Goal: Book appointment/travel/reservation

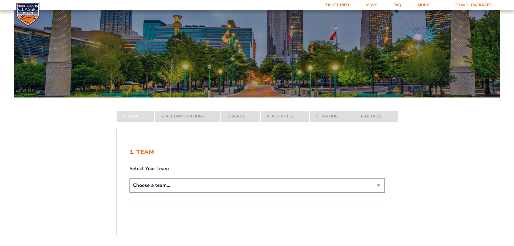
scroll to position [72, 0]
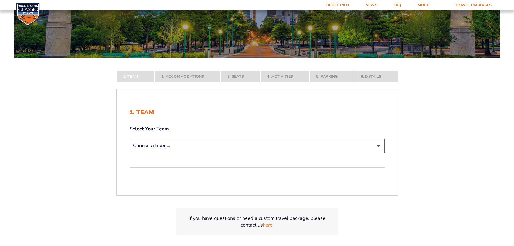
click at [234, 145] on select "Choose a team... [US_STATE] Wildcats [US_STATE] State Buckeyes [US_STATE] Tar H…" at bounding box center [256, 146] width 255 height 14
select select "12956"
click at [129, 152] on select "Choose a team... [US_STATE] Wildcats [US_STATE] State Buckeyes [US_STATE] Tar H…" at bounding box center [256, 146] width 255 height 14
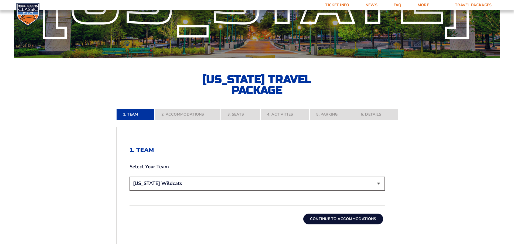
click at [218, 185] on select "Choose a team... [US_STATE] Wildcats [US_STATE] State Buckeyes [US_STATE] Tar H…" at bounding box center [256, 183] width 255 height 14
click at [417, 155] on form "[US_STATE] [US_STATE] Travel Package [US_STATE][GEOGRAPHIC_DATA] [US_STATE] Sta…" at bounding box center [257, 118] width 514 height 381
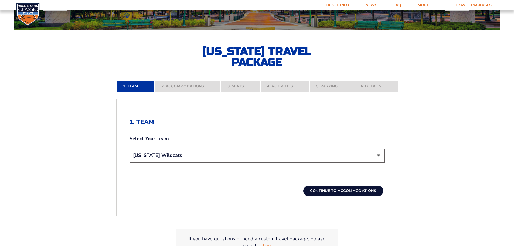
scroll to position [162, 0]
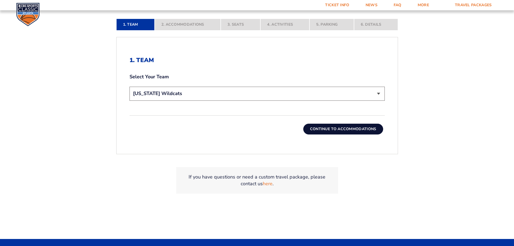
click at [346, 128] on button "Continue To Accommodations" at bounding box center [343, 129] width 80 height 11
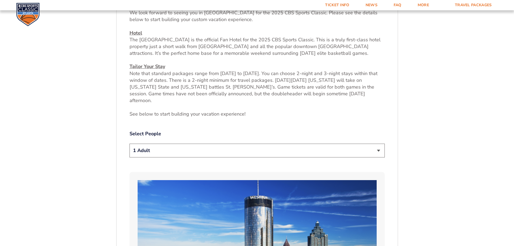
scroll to position [242, 0]
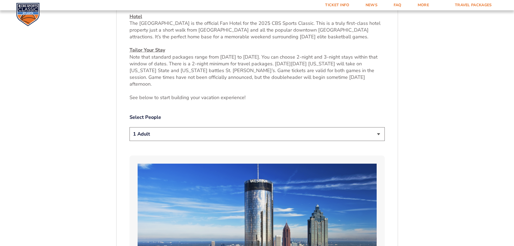
click at [347, 128] on select "1 Adult 2 Adults 3 Adults 4 Adults 2 Adults + 1 Child 2 Adults + 2 Children 2 A…" at bounding box center [256, 134] width 255 height 14
select select "2 Adults"
click at [129, 127] on select "1 Adult 2 Adults 3 Adults 4 Adults 2 Adults + 1 Child 2 Adults + 2 Children 2 A…" at bounding box center [256, 134] width 255 height 14
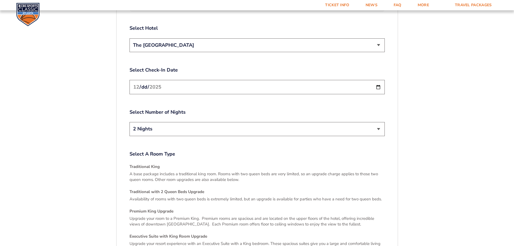
scroll to position [674, 0]
click at [377, 79] on input "[DATE]" at bounding box center [256, 86] width 255 height 14
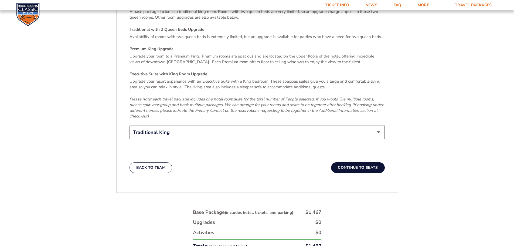
scroll to position [836, 0]
click at [367, 161] on button "Continue To Seats" at bounding box center [357, 166] width 53 height 11
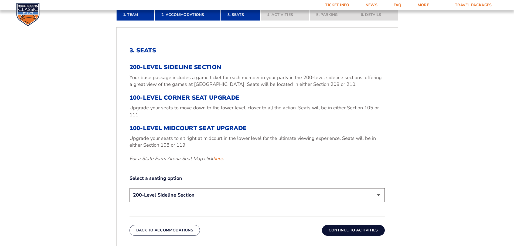
scroll to position [188, 0]
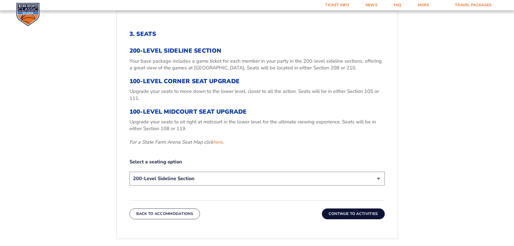
click at [358, 212] on button "Continue To Activities" at bounding box center [353, 213] width 63 height 11
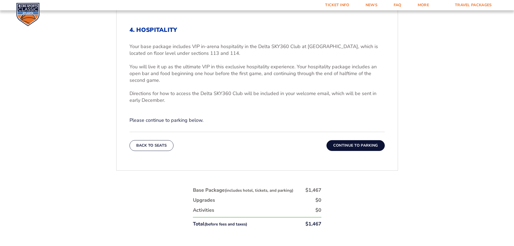
scroll to position [188, 0]
